Goal: Transaction & Acquisition: Purchase product/service

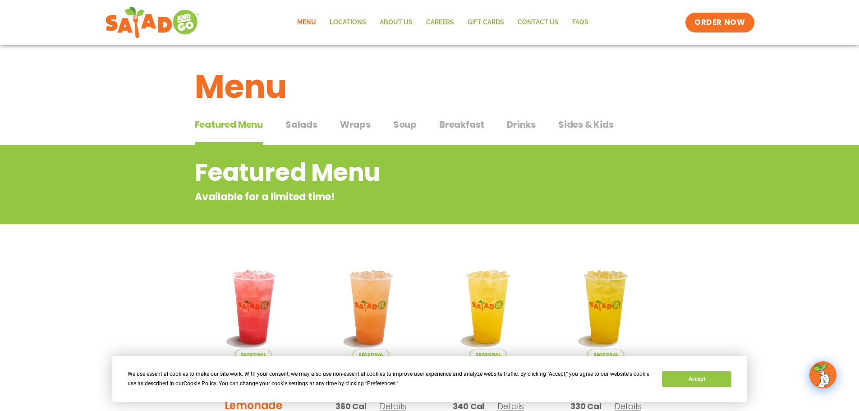
click at [309, 124] on span "Salads" at bounding box center [302, 125] width 32 height 14
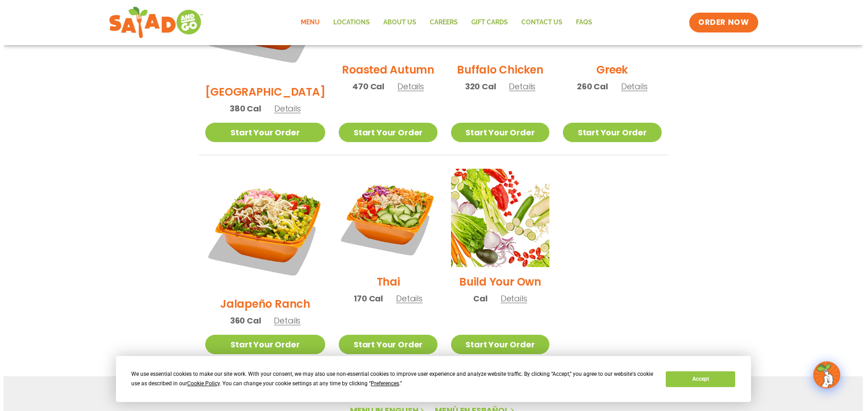
scroll to position [586, 0]
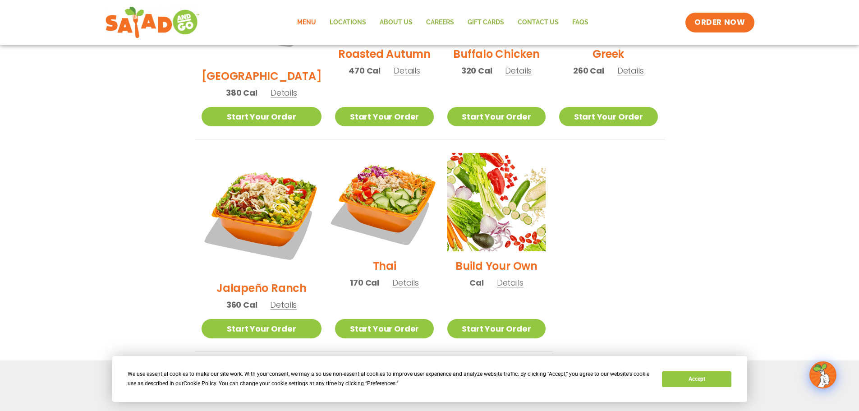
click at [374, 167] on img at bounding box center [384, 201] width 115 height 115
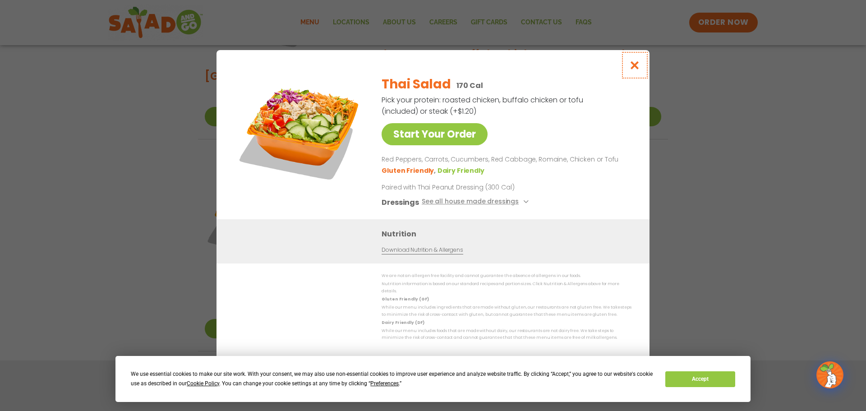
click at [627, 71] on button "Close modal" at bounding box center [634, 65] width 29 height 30
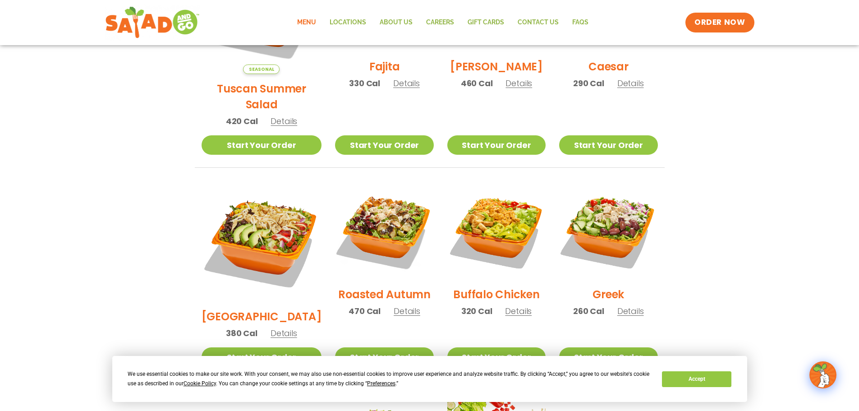
scroll to position [342, 0]
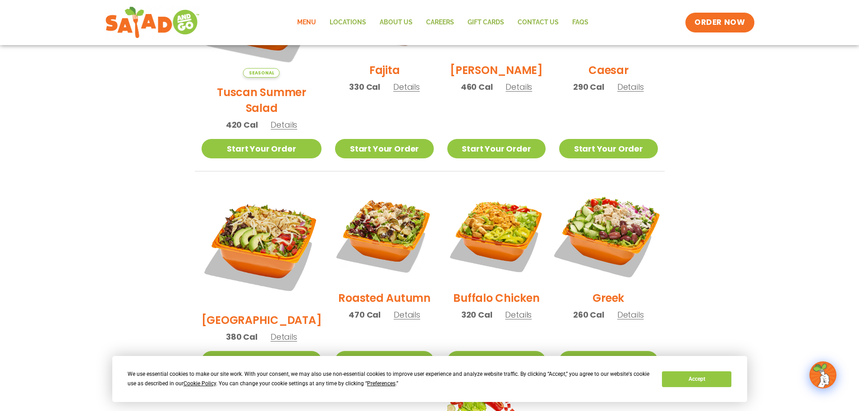
click at [598, 228] on img at bounding box center [608, 233] width 115 height 115
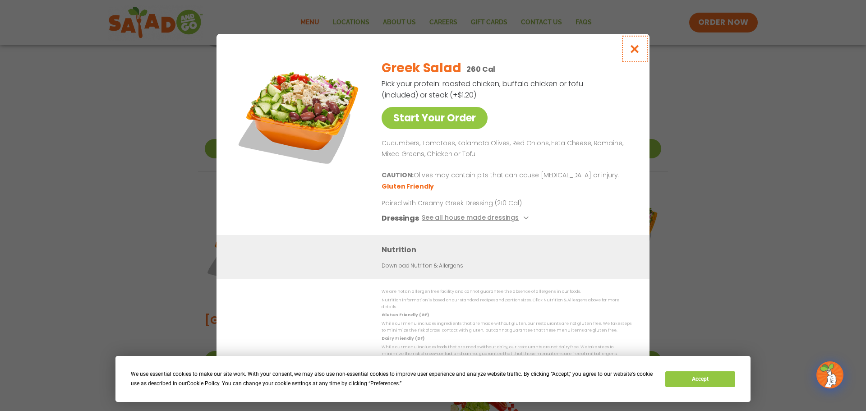
click at [637, 54] on icon "Close modal" at bounding box center [634, 48] width 11 height 9
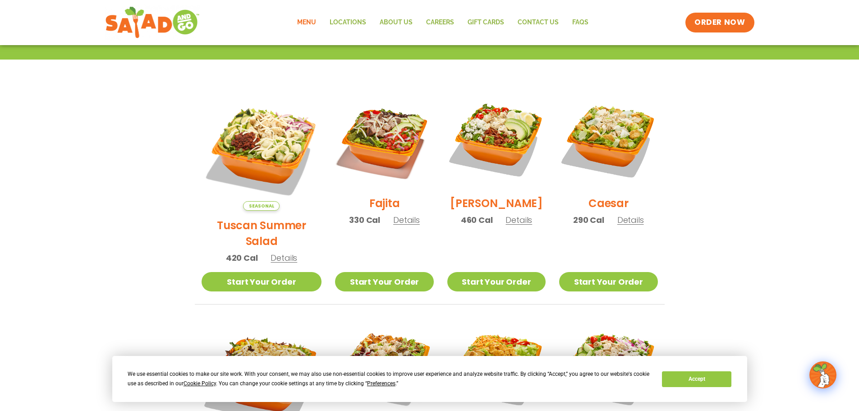
scroll to position [180, 0]
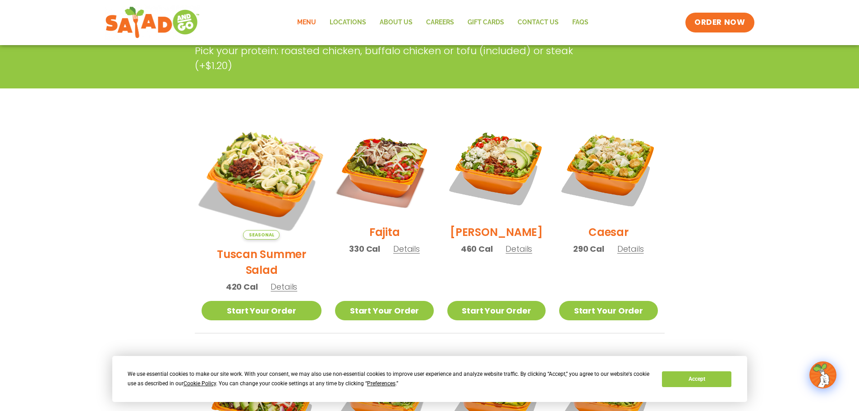
click at [254, 164] on img at bounding box center [261, 179] width 141 height 141
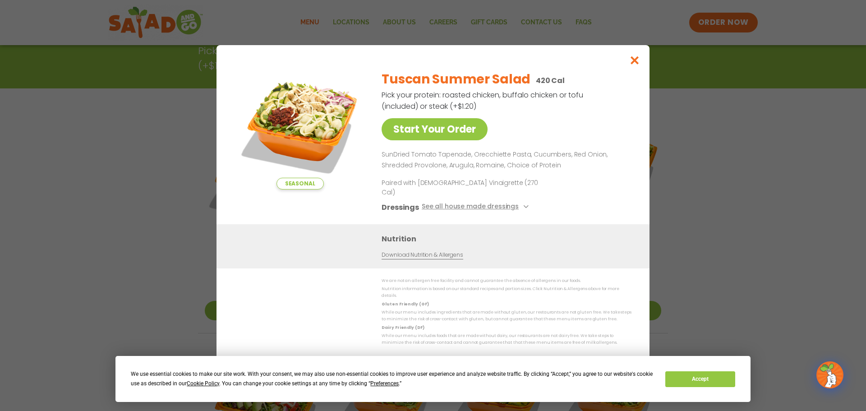
click at [300, 130] on img at bounding box center [300, 126] width 126 height 126
click at [636, 65] on icon "Close modal" at bounding box center [634, 59] width 11 height 9
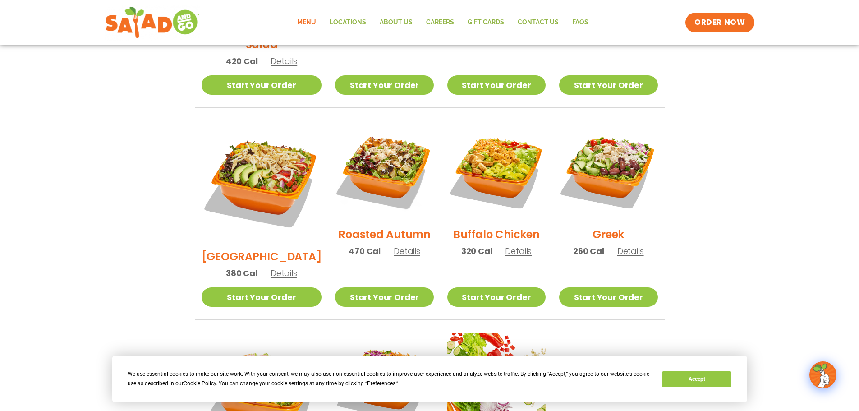
scroll to position [451, 0]
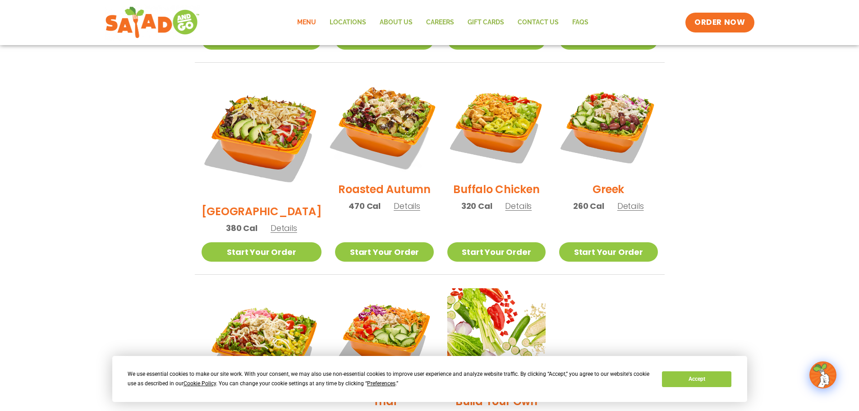
click at [383, 114] on img at bounding box center [384, 125] width 115 height 115
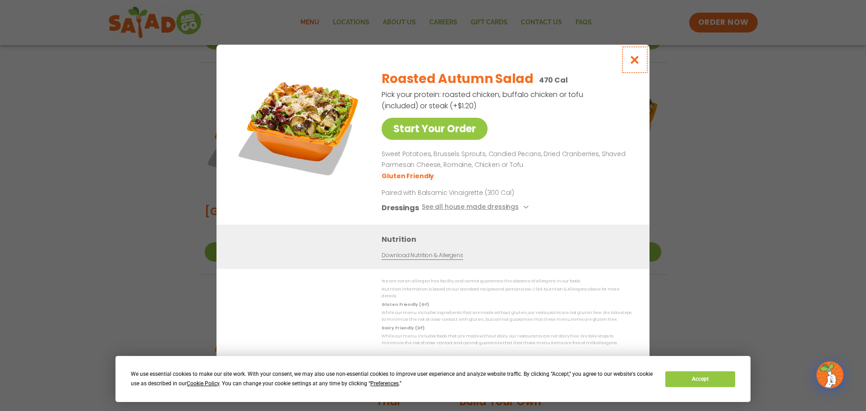
click at [637, 59] on icon "Close modal" at bounding box center [634, 59] width 11 height 9
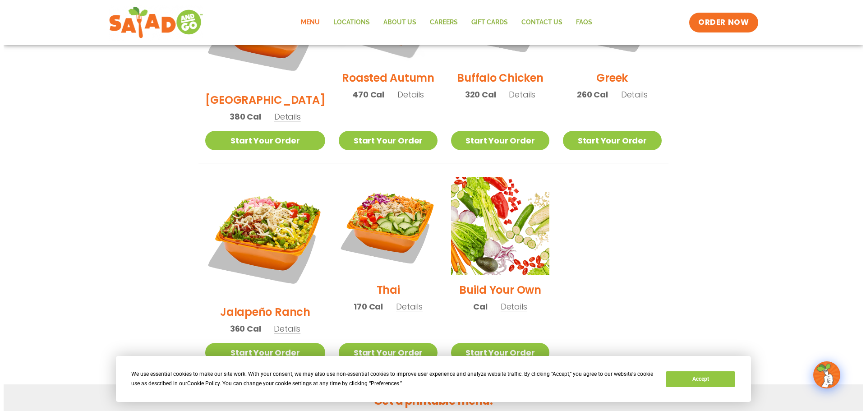
scroll to position [586, 0]
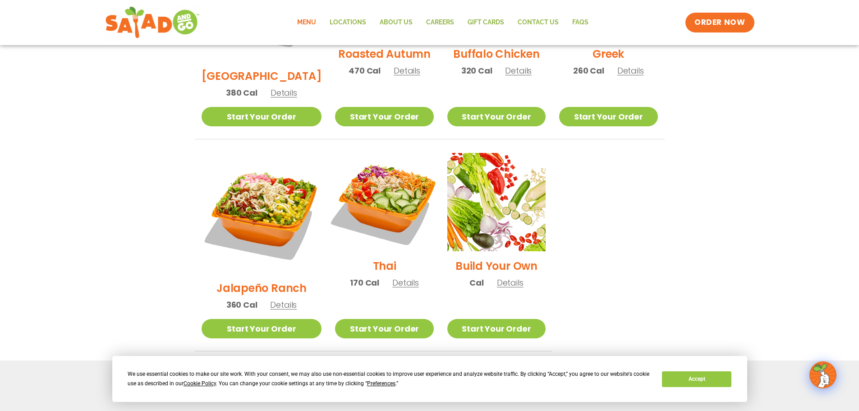
click at [376, 167] on img at bounding box center [384, 201] width 115 height 115
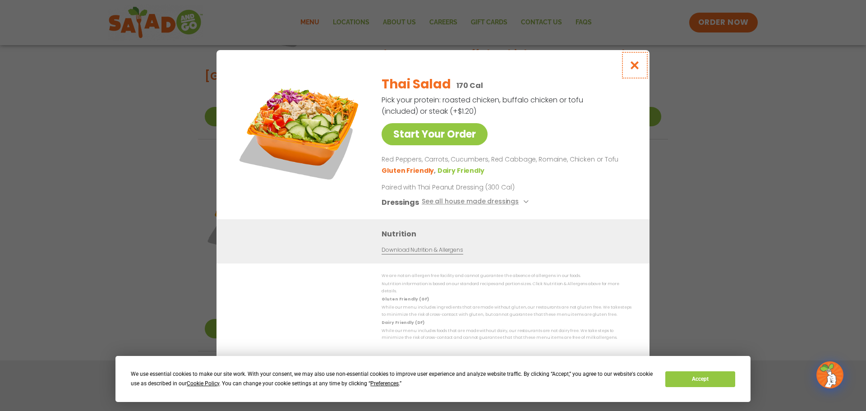
click at [638, 67] on icon "Close modal" at bounding box center [634, 64] width 11 height 9
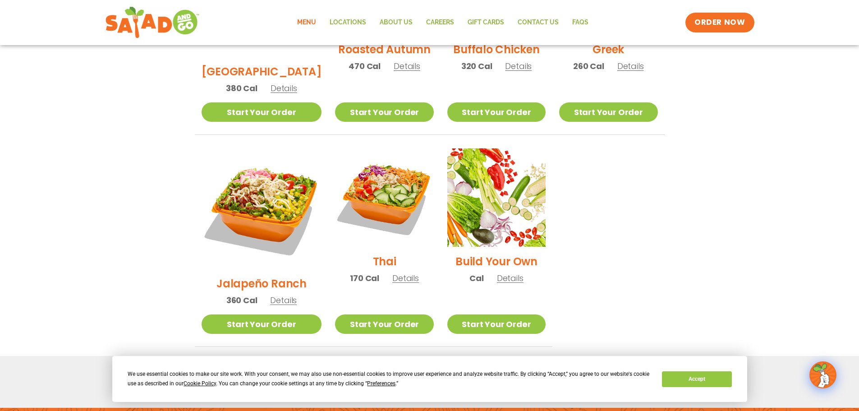
scroll to position [658, 0]
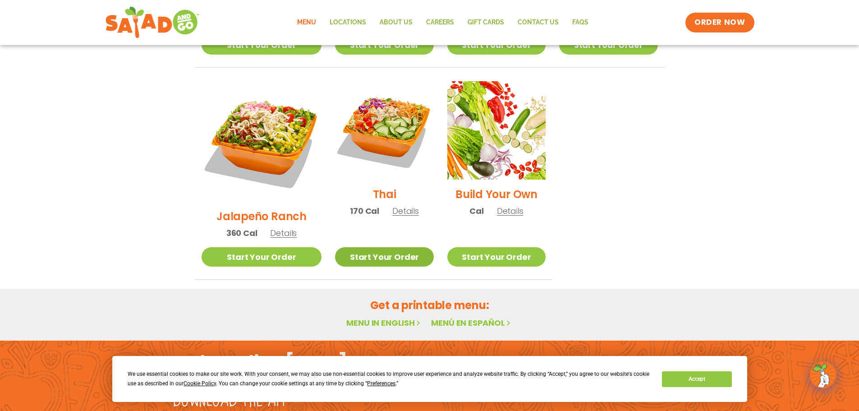
click at [370, 247] on link "Start Your Order" at bounding box center [384, 256] width 98 height 19
